Goal: Task Accomplishment & Management: Use online tool/utility

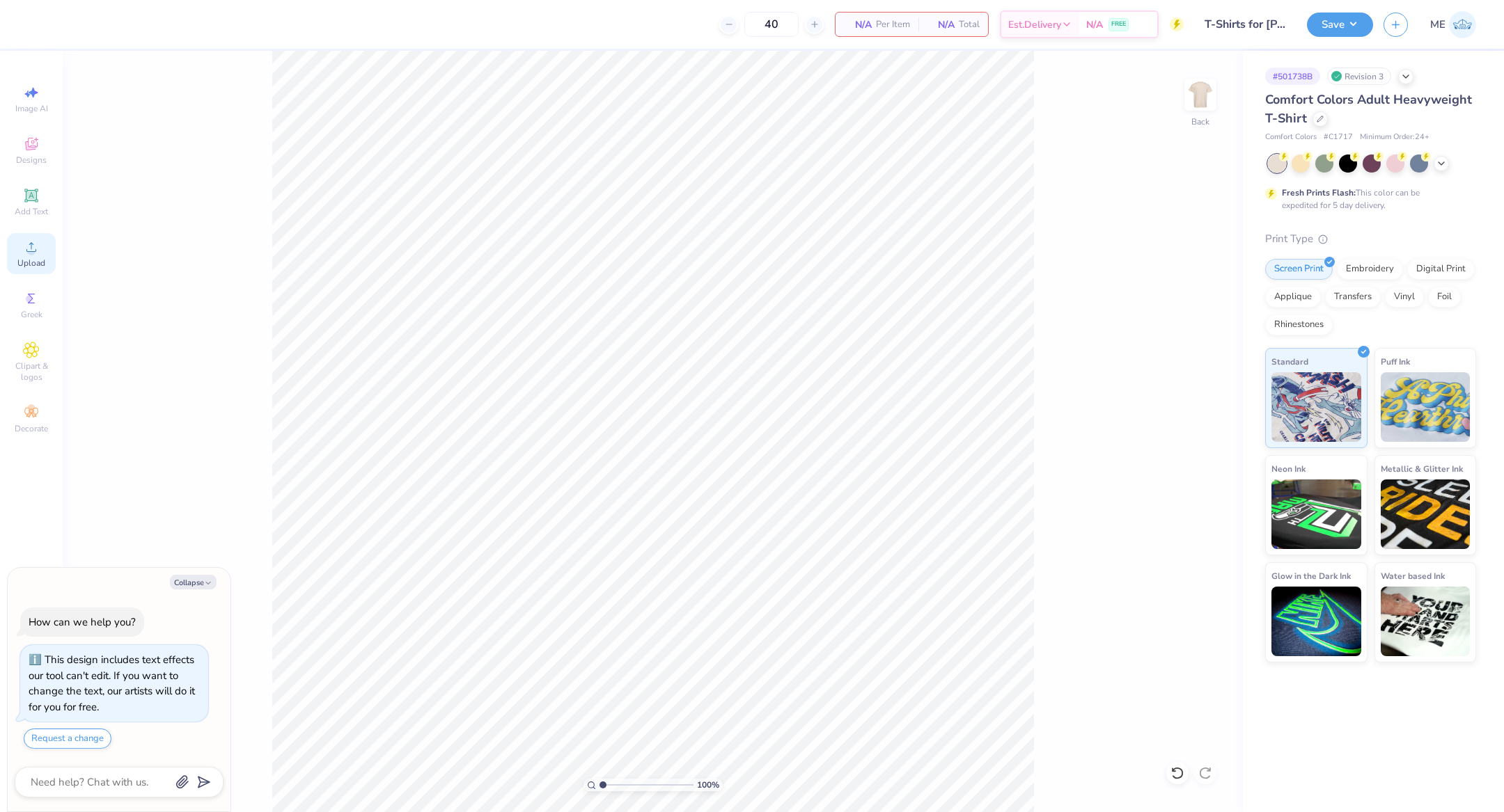
click at [39, 256] on div "Upload" at bounding box center [31, 253] width 49 height 41
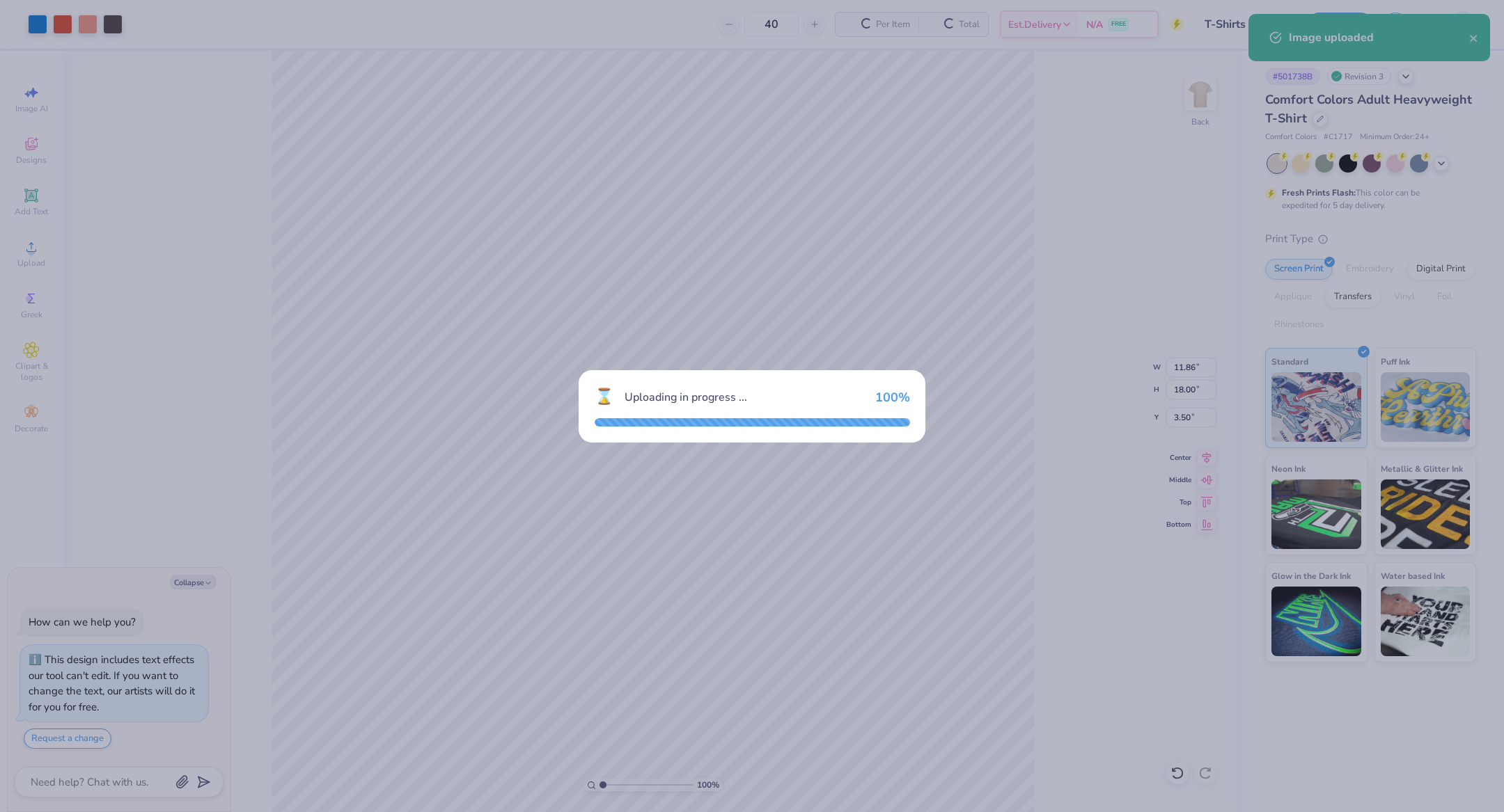
type textarea "x"
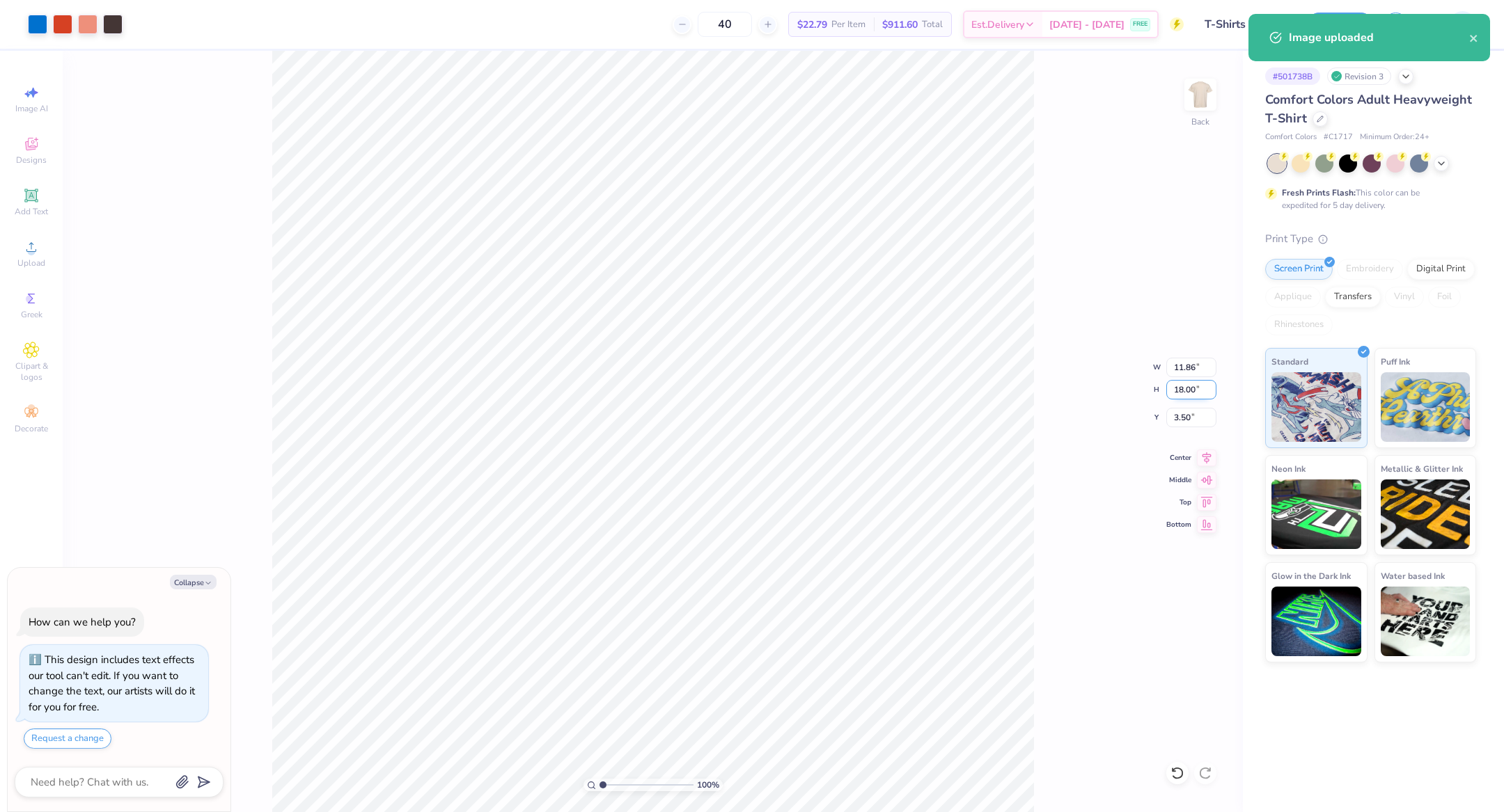
click at [1188, 390] on input "18.00" at bounding box center [1191, 390] width 50 height 20
type input "1"
type textarea "x"
type input "0.66"
type input "1.00"
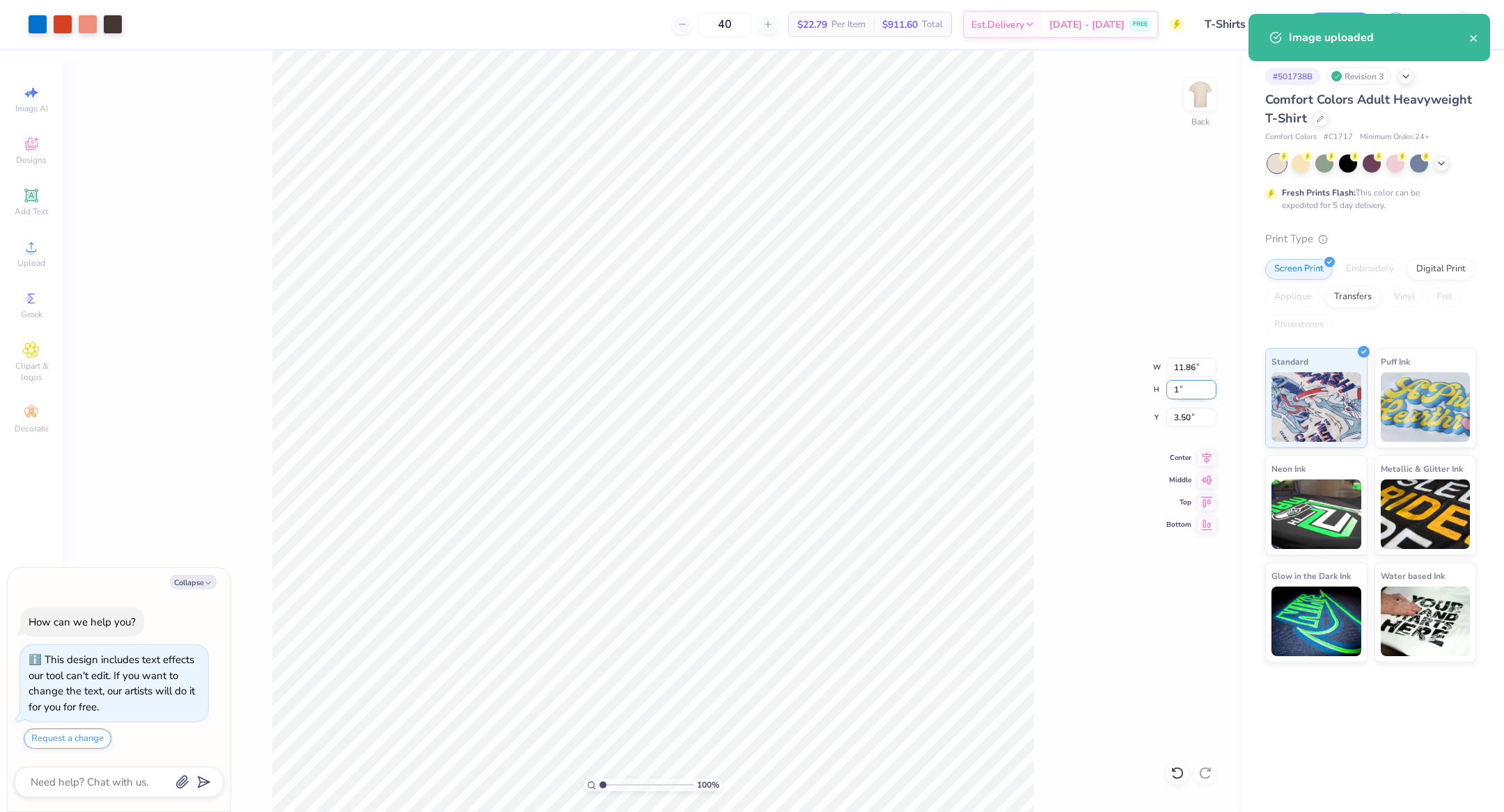
type input "12.00"
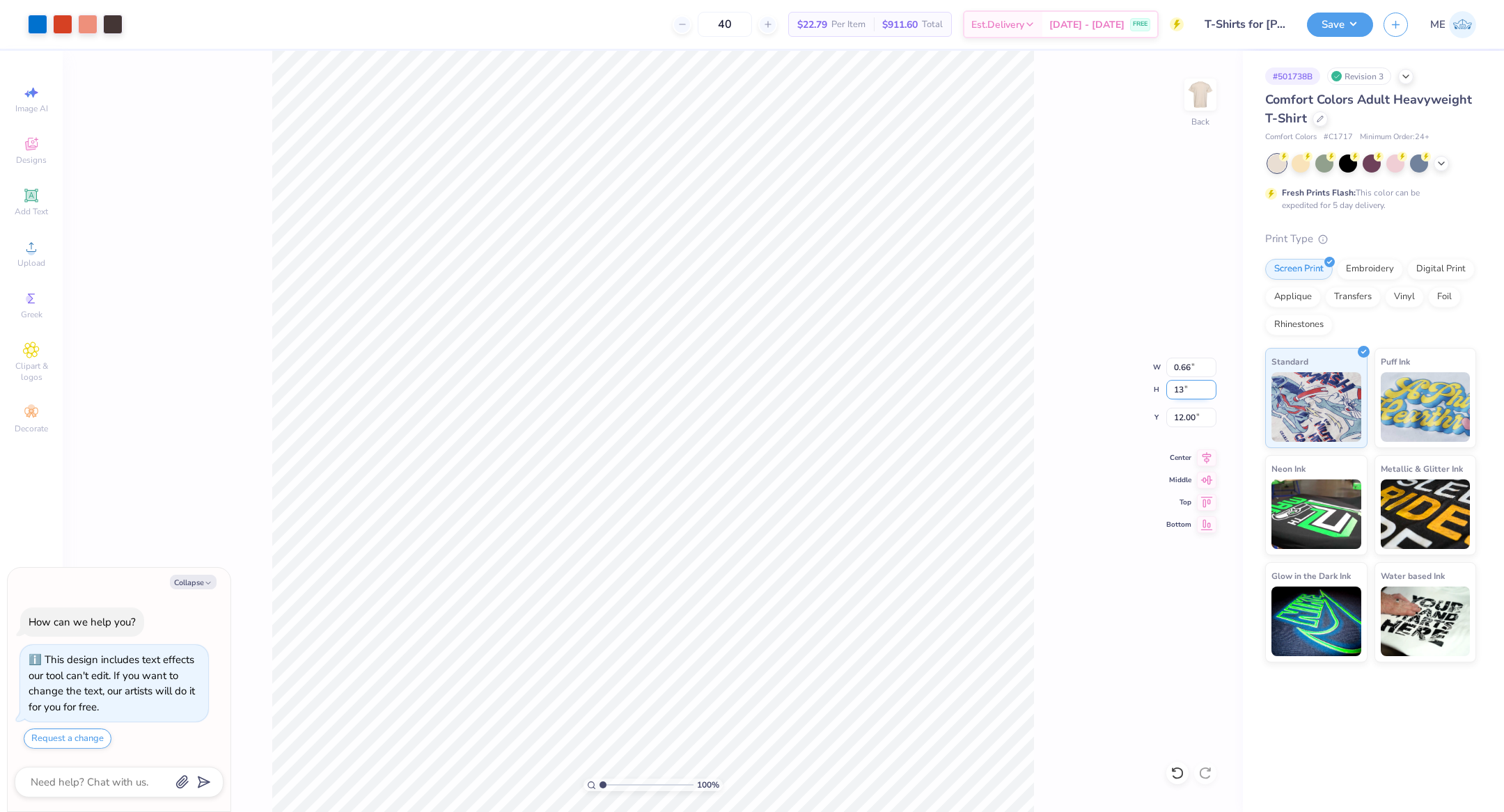
type input "13"
type textarea "x"
type input "8.57"
type input "13.00"
click at [1205, 451] on icon at bounding box center [1207, 455] width 9 height 12
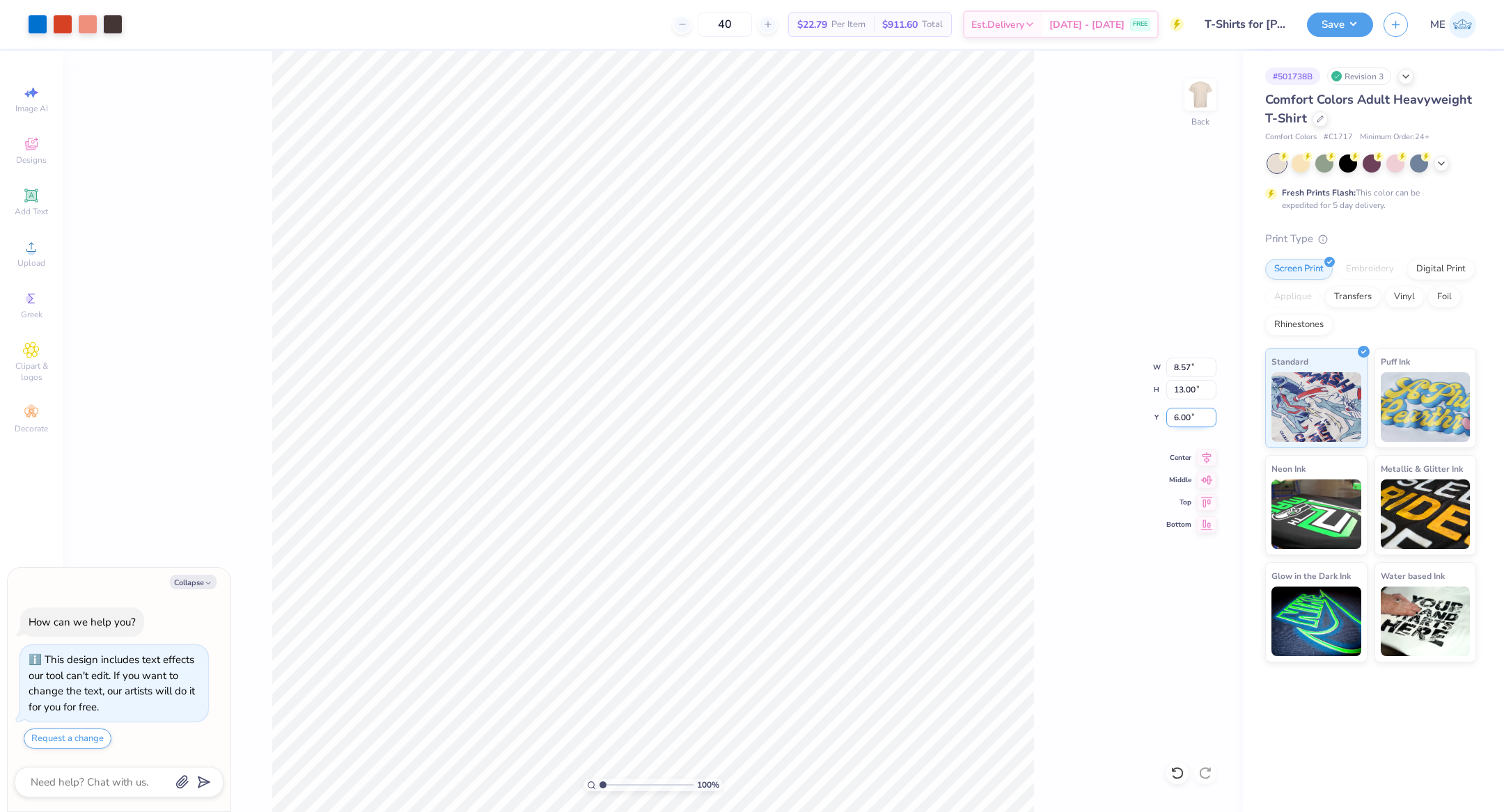
click at [1190, 417] on input "6.00" at bounding box center [1191, 417] width 50 height 20
type input "3"
type textarea "x"
type input "3.00"
click at [1334, 23] on button "Save" at bounding box center [1339, 22] width 66 height 24
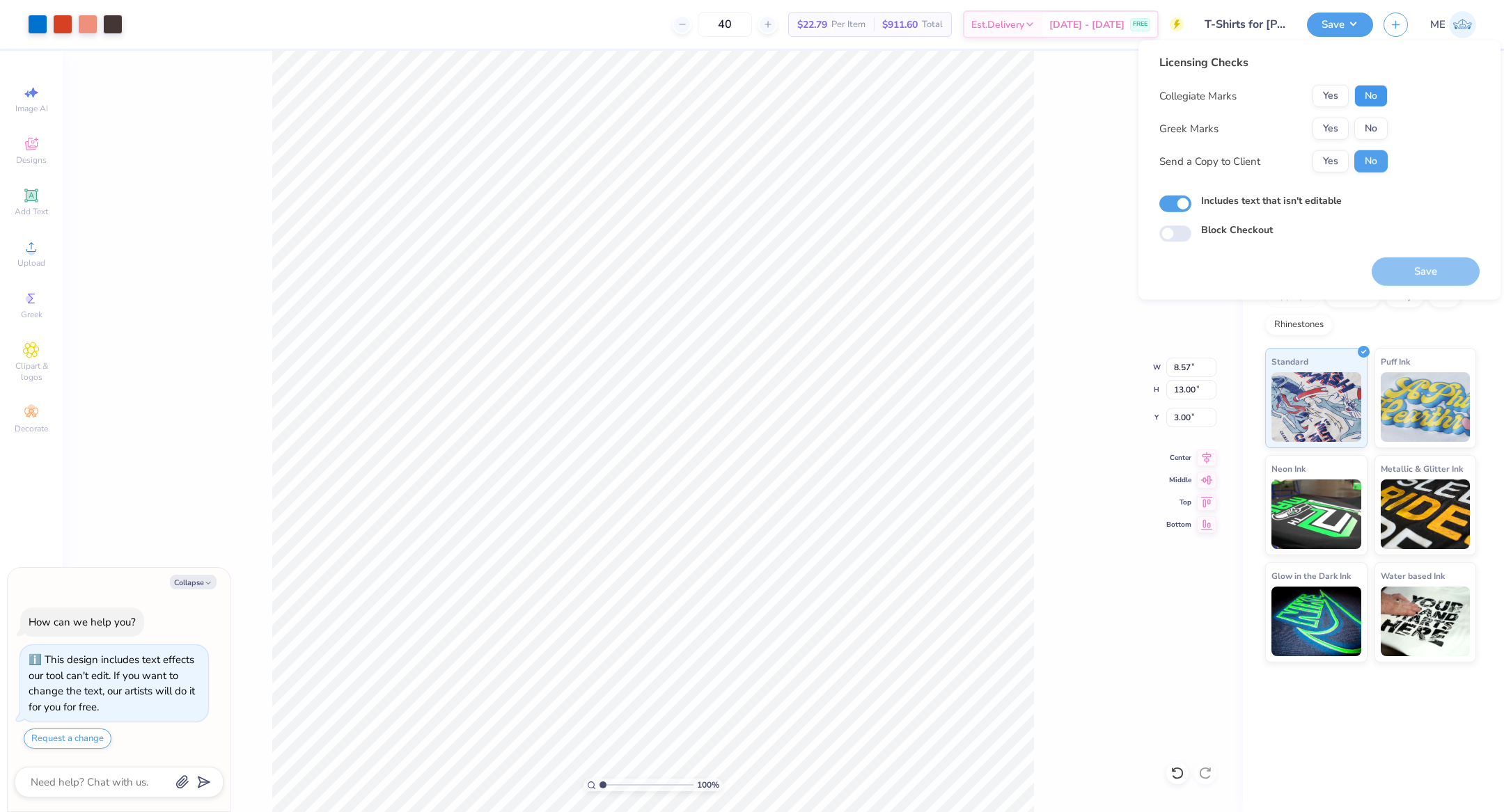
click at [1365, 92] on button "No" at bounding box center [1371, 96] width 34 height 23
click at [1373, 132] on button "No" at bounding box center [1371, 128] width 34 height 23
click at [1406, 263] on button "Save" at bounding box center [1425, 272] width 108 height 28
type textarea "x"
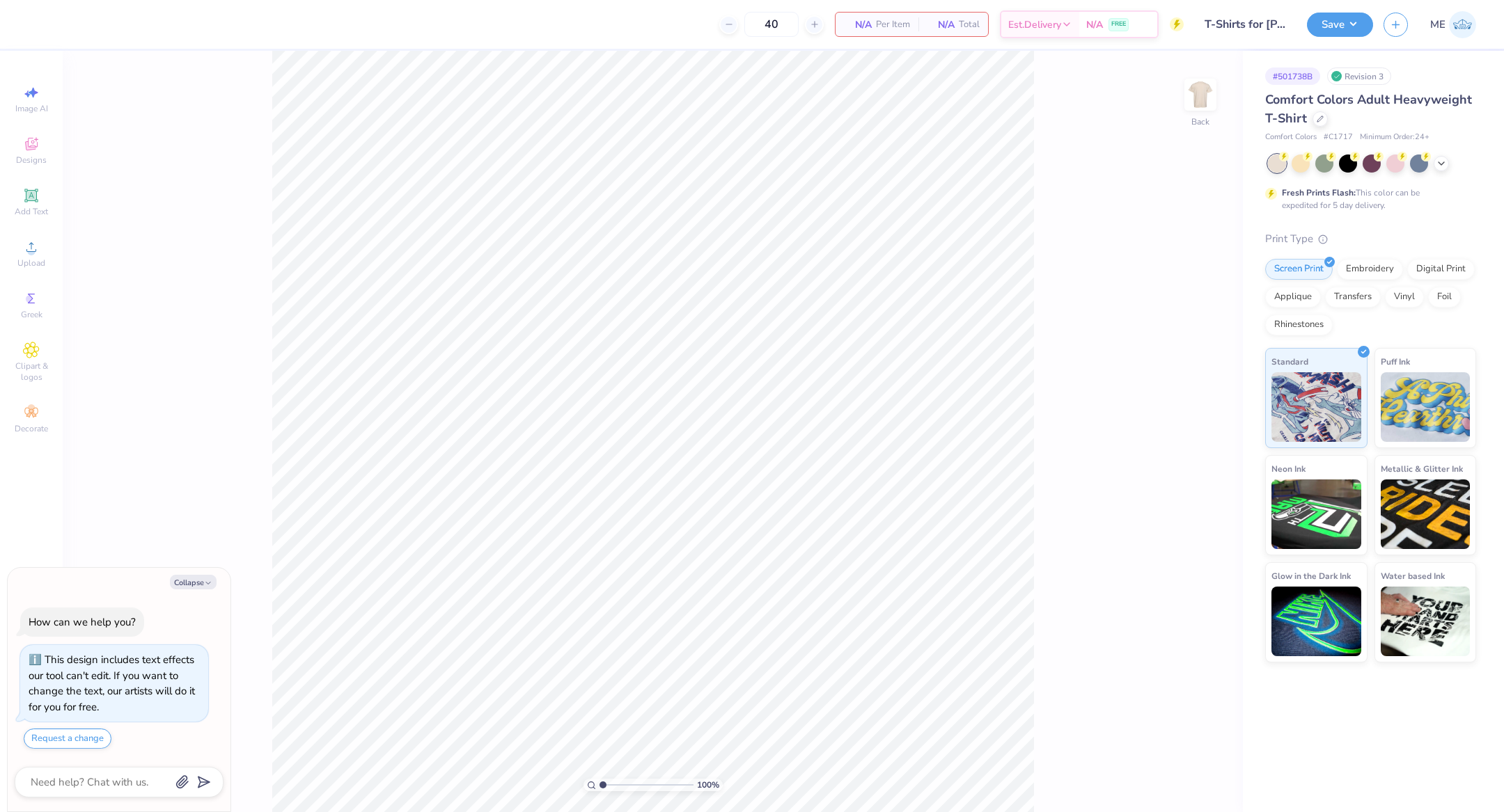
type textarea "x"
